Goal: Task Accomplishment & Management: Manage account settings

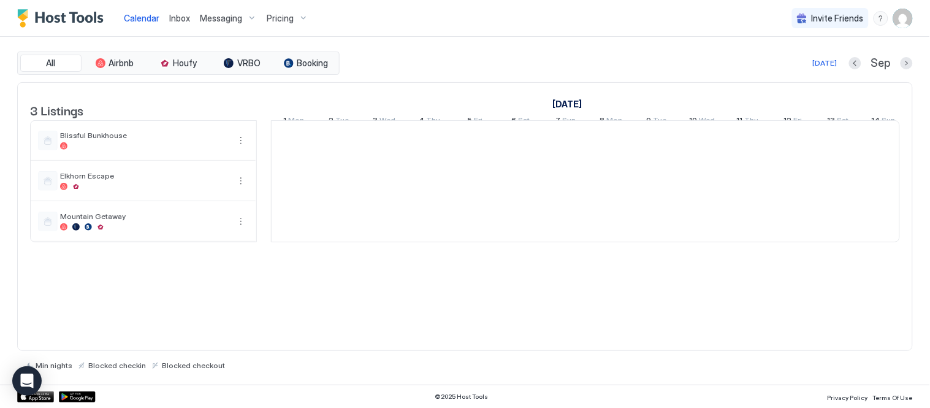
scroll to position [0, 681]
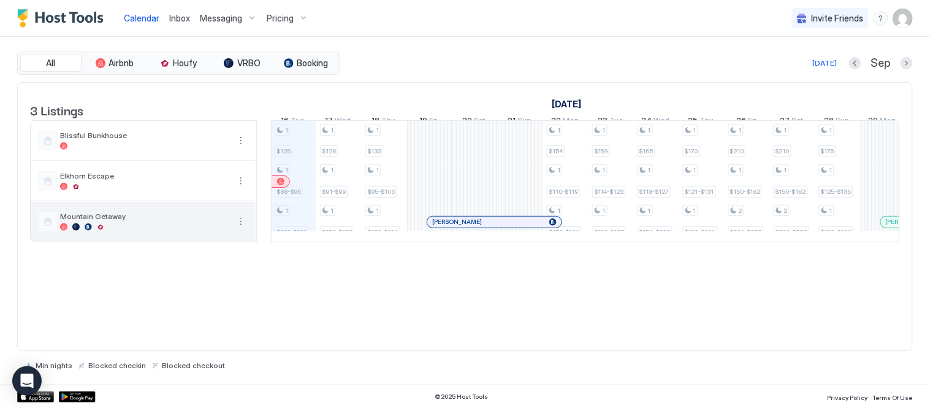
click at [151, 231] on div "Mountain Getaway" at bounding box center [144, 220] width 169 height 19
click at [103, 221] on span "Mountain Getaway" at bounding box center [144, 215] width 169 height 9
click at [240, 228] on button "More options" at bounding box center [241, 221] width 15 height 15
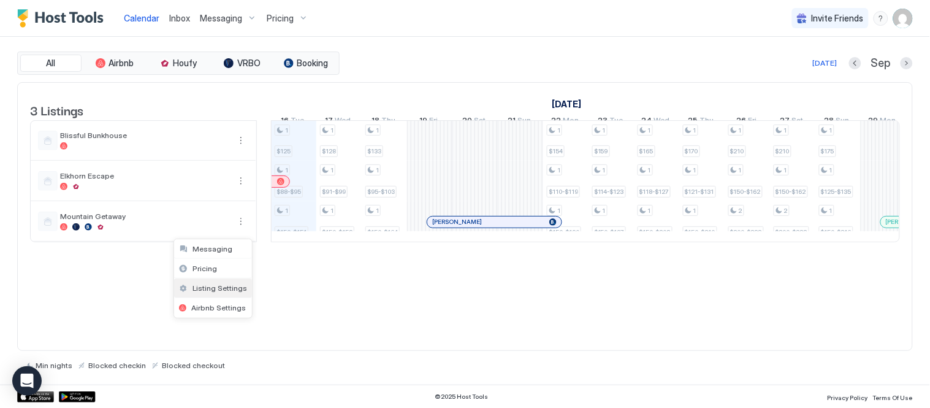
click at [216, 292] on div "Listing Settings" at bounding box center [213, 288] width 78 height 20
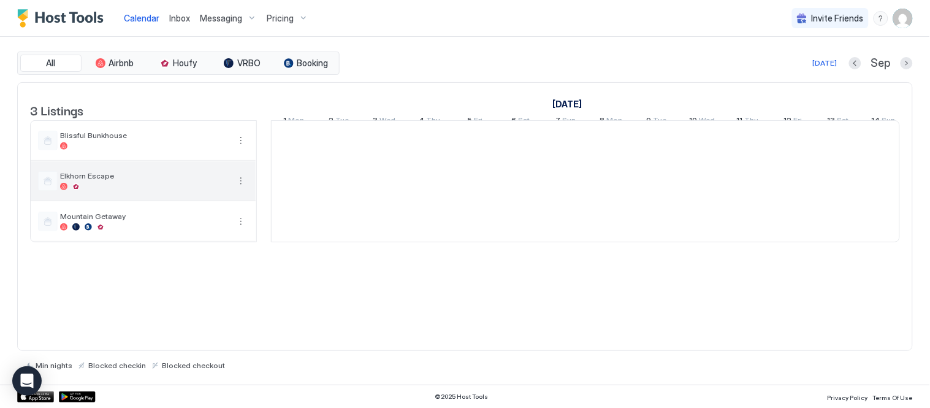
scroll to position [0, 681]
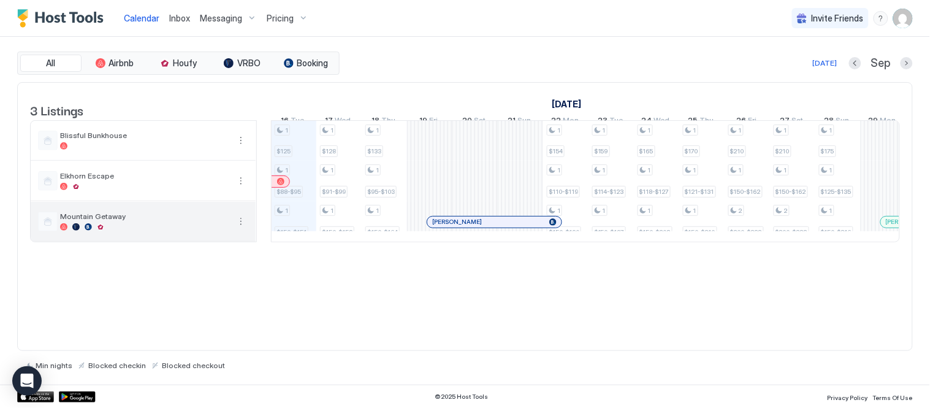
click at [151, 231] on div "Mountain Getaway" at bounding box center [144, 220] width 169 height 19
click at [239, 229] on button "More options" at bounding box center [241, 221] width 15 height 15
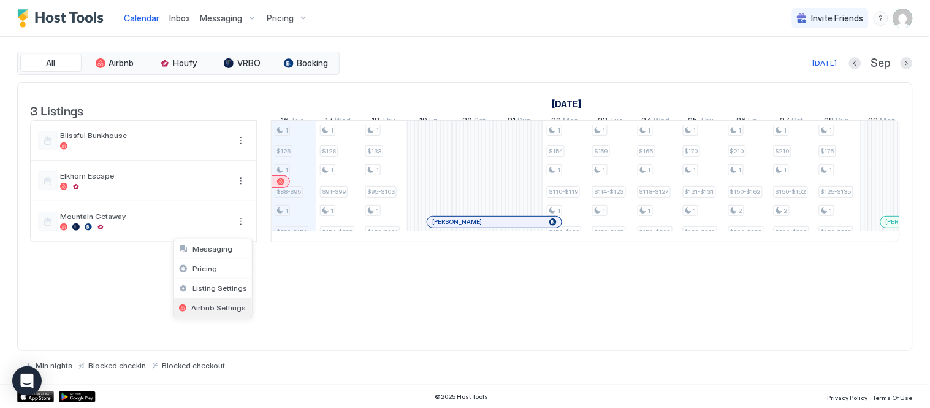
click at [210, 305] on span "Airbnb Settings" at bounding box center [218, 307] width 55 height 9
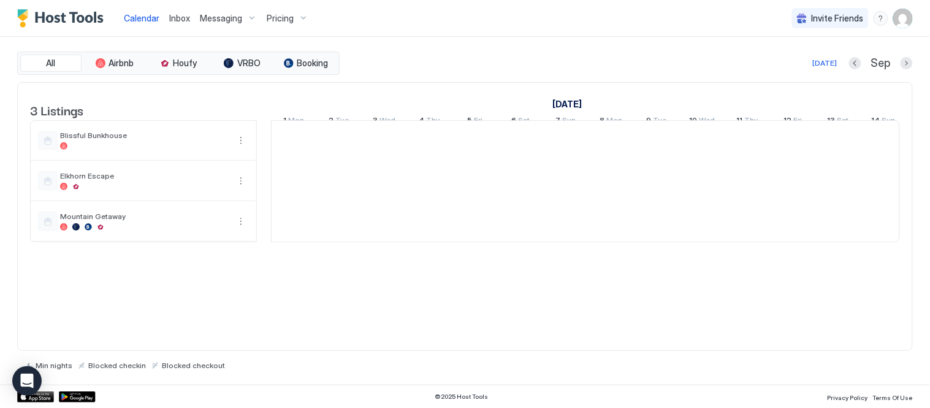
scroll to position [0, 681]
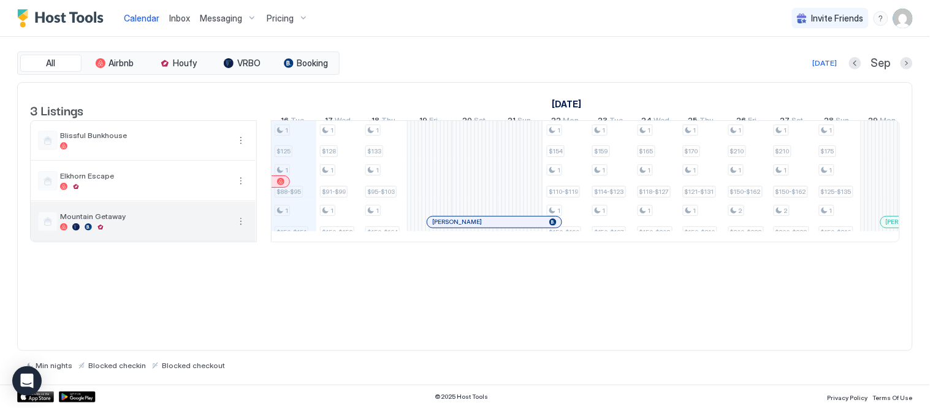
click at [240, 229] on button "More options" at bounding box center [241, 221] width 15 height 15
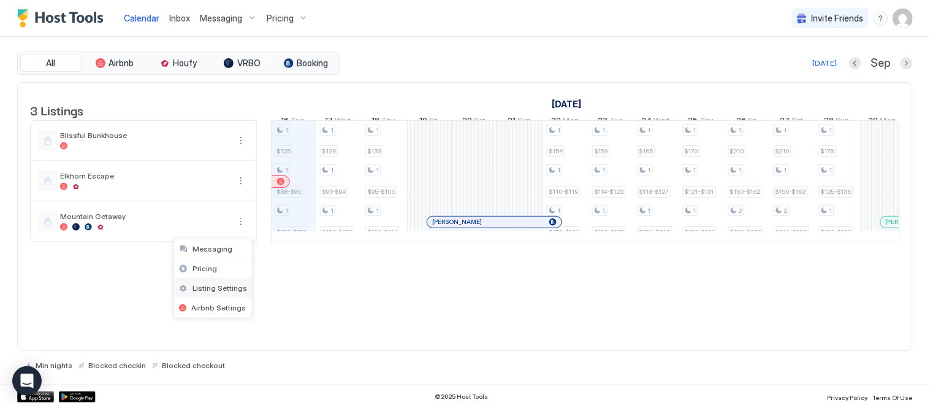
click at [229, 288] on span "Listing Settings" at bounding box center [219, 287] width 55 height 9
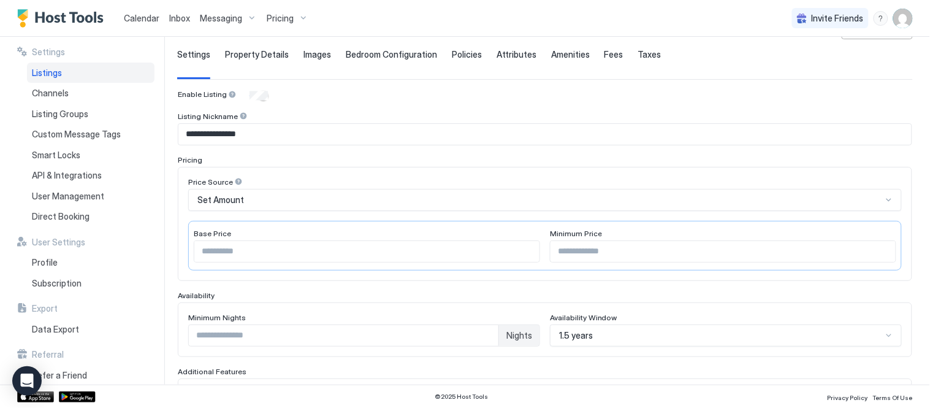
scroll to position [57, 0]
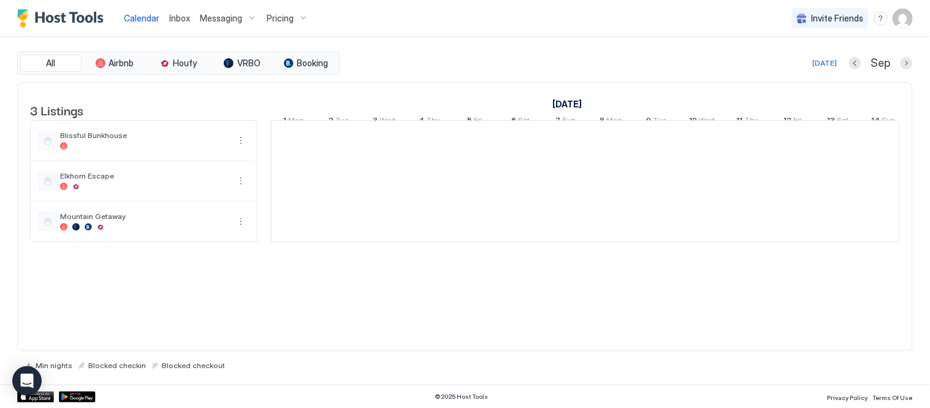
scroll to position [0, 681]
